Goal: Task Accomplishment & Management: Complete application form

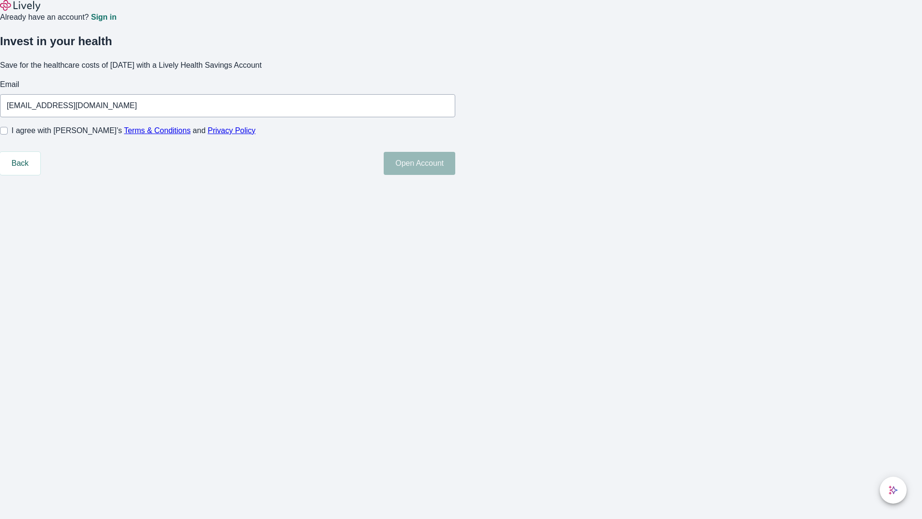
click at [8, 135] on input "I agree with Lively’s Terms & Conditions and Privacy Policy" at bounding box center [4, 131] width 8 height 8
checkbox input "true"
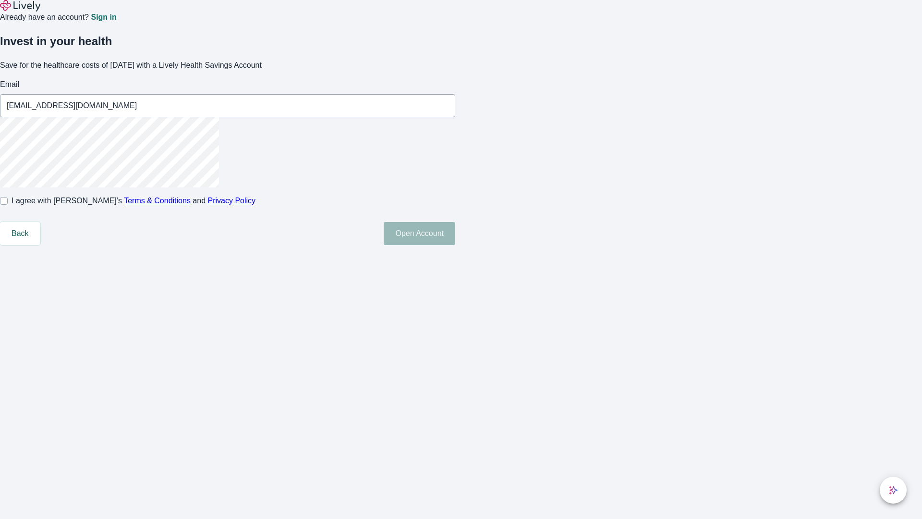
click at [455, 245] on button "Open Account" at bounding box center [420, 233] width 72 height 23
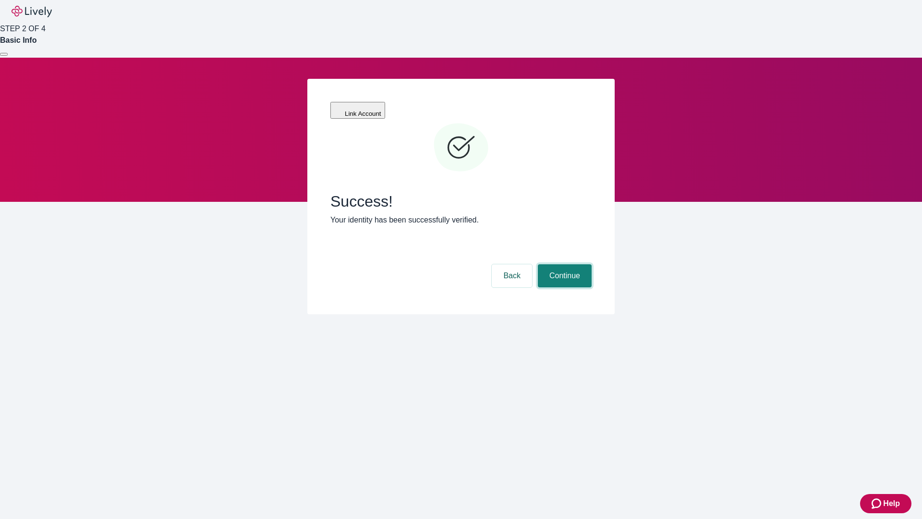
click at [564, 264] on button "Continue" at bounding box center [565, 275] width 54 height 23
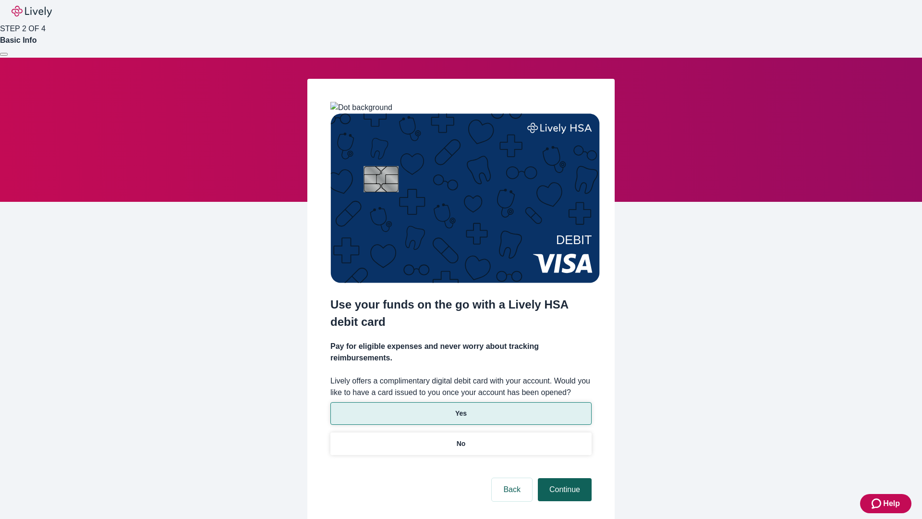
click at [461, 408] on p "Yes" at bounding box center [461, 413] width 12 height 10
click at [564, 478] on button "Continue" at bounding box center [565, 489] width 54 height 23
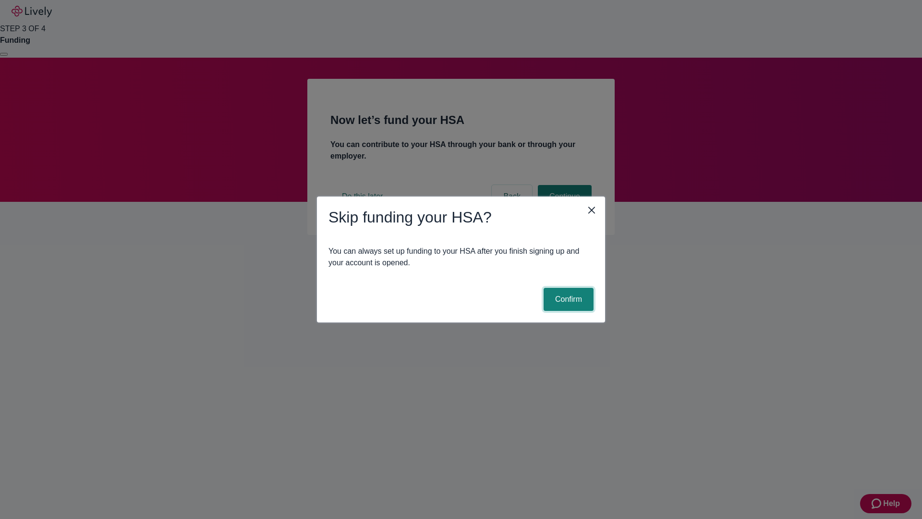
click at [567, 299] on button "Confirm" at bounding box center [569, 299] width 50 height 23
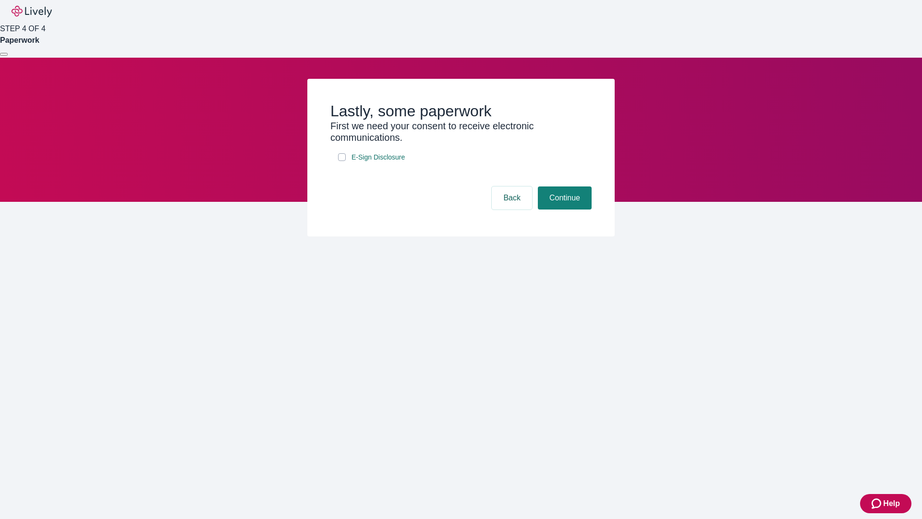
click at [342, 161] on input "E-Sign Disclosure" at bounding box center [342, 157] width 8 height 8
checkbox input "true"
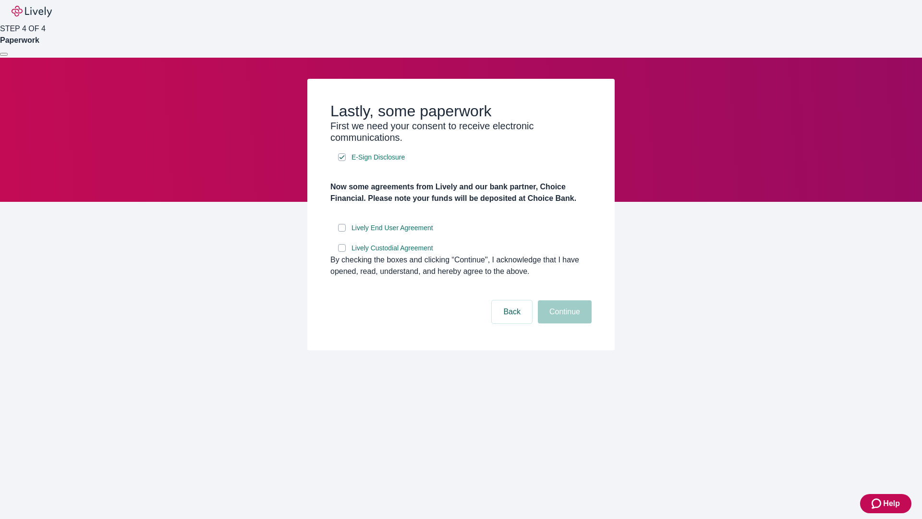
click at [342, 232] on input "Lively End User Agreement" at bounding box center [342, 228] width 8 height 8
checkbox input "true"
click at [342, 252] on input "Lively Custodial Agreement" at bounding box center [342, 248] width 8 height 8
checkbox input "true"
click at [564, 323] on button "Continue" at bounding box center [565, 311] width 54 height 23
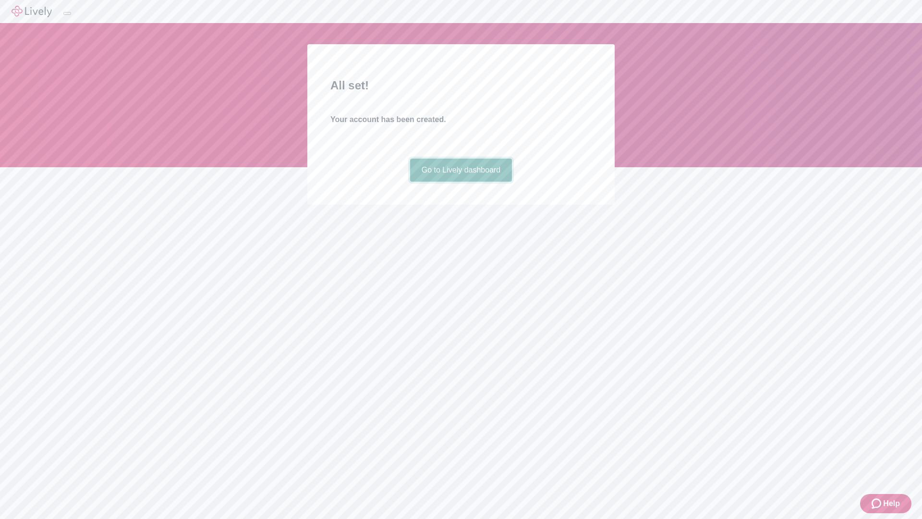
click at [461, 182] on link "Go to Lively dashboard" at bounding box center [461, 170] width 102 height 23
